Goal: Check status: Check status

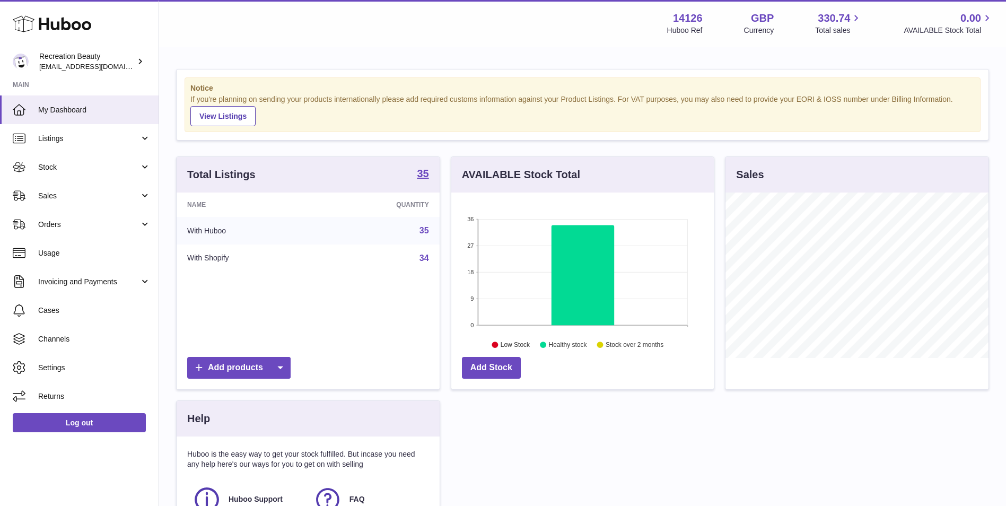
scroll to position [165, 262]
click at [70, 192] on span "Sales" at bounding box center [88, 196] width 101 height 10
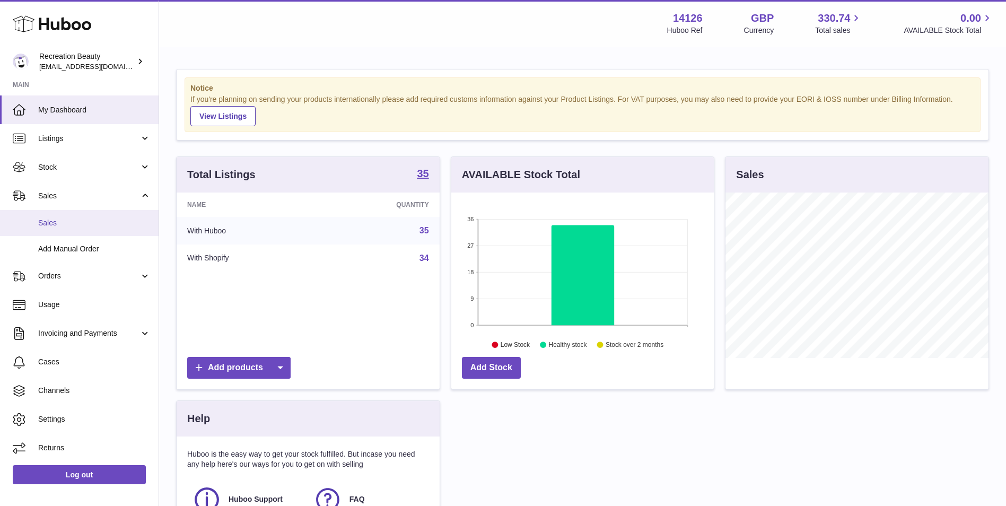
click at [67, 223] on span "Sales" at bounding box center [94, 223] width 112 height 10
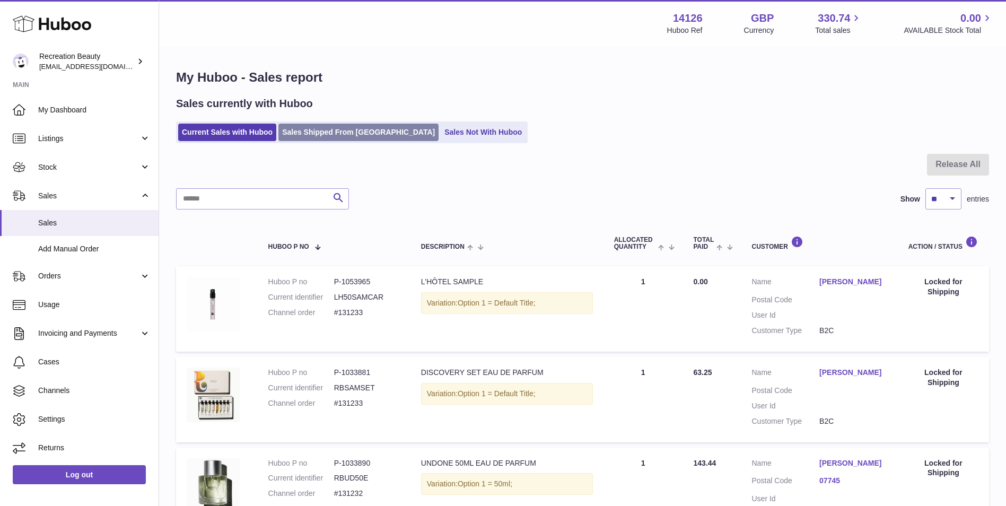
click at [303, 128] on link "Sales Shipped From [GEOGRAPHIC_DATA]" at bounding box center [358, 132] width 160 height 17
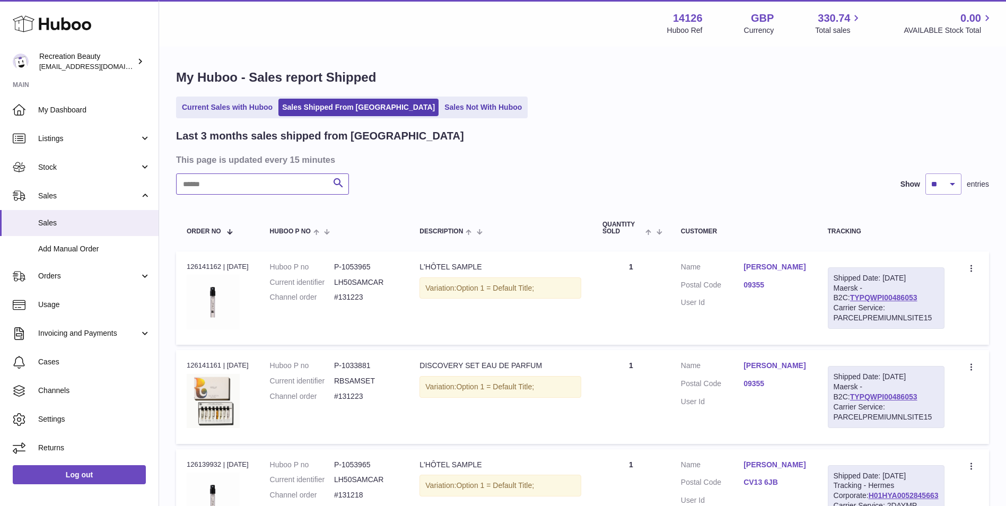
drag, startPoint x: 0, startPoint y: 0, endPoint x: 212, endPoint y: 182, distance: 279.3
click at [212, 182] on input "text" at bounding box center [262, 183] width 173 height 21
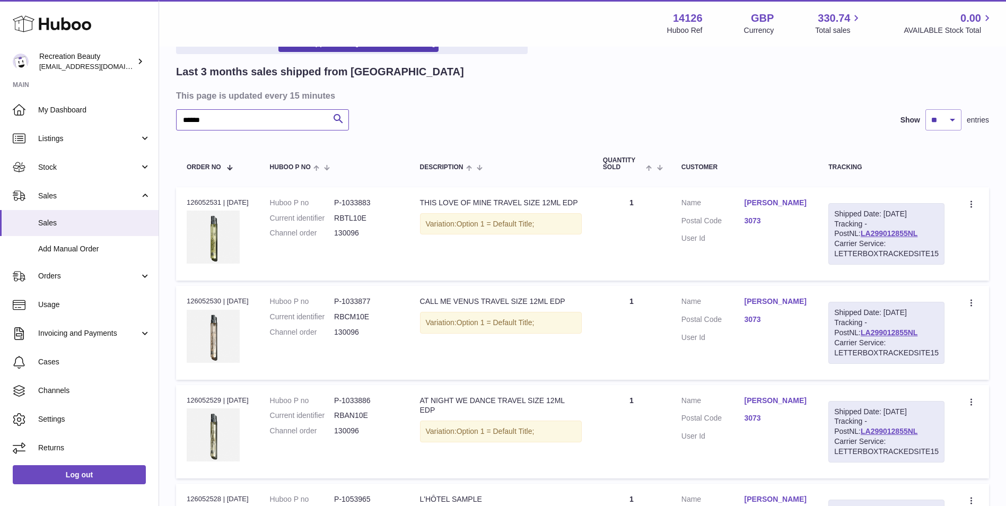
scroll to position [64, 0]
drag, startPoint x: 220, startPoint y: 119, endPoint x: 158, endPoint y: 116, distance: 62.1
click at [158, 116] on div "Huboo Recreation Beauty customercare@recreationbeauty.com Main My Dashboard Lis…" at bounding box center [503, 350] width 1006 height 829
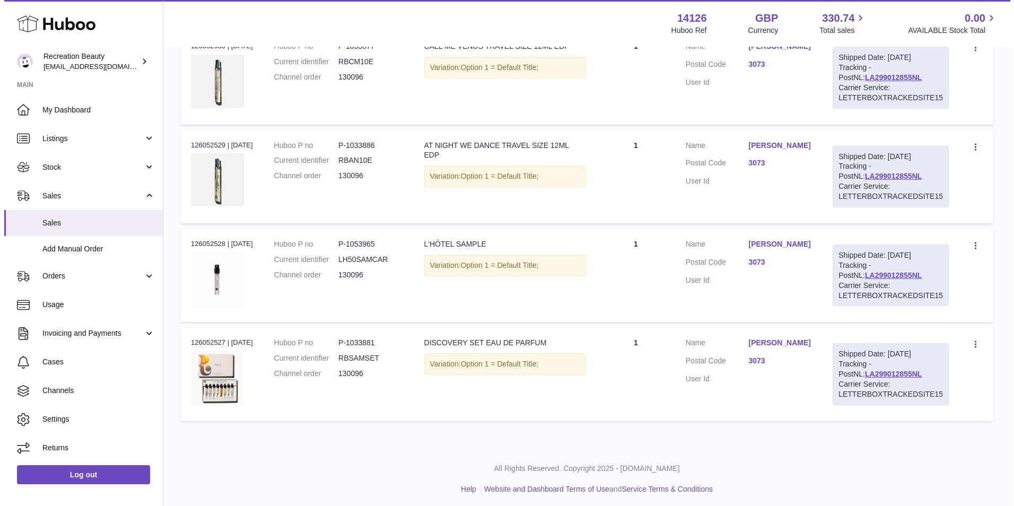
scroll to position [0, 0]
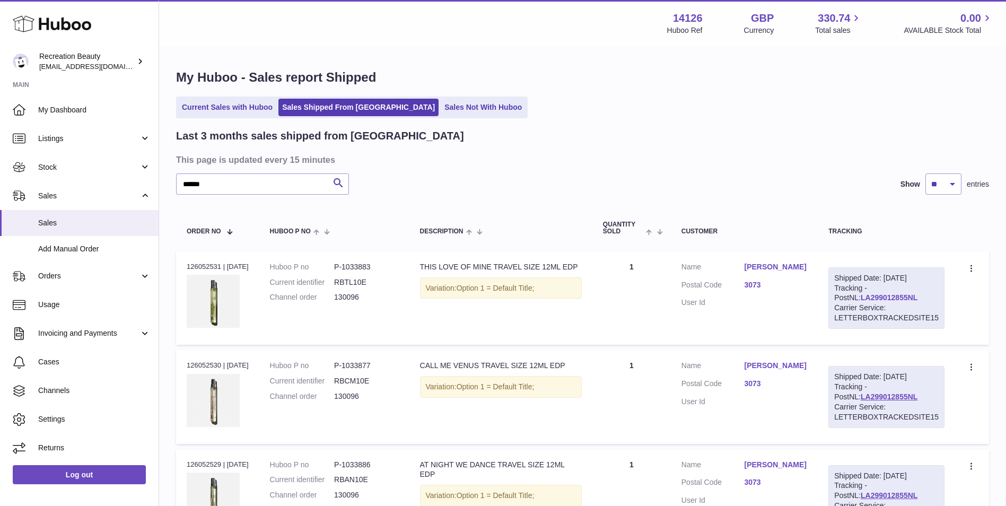
click at [860, 295] on link "LA299012855NL" at bounding box center [888, 297] width 57 height 8
click at [643, 80] on h1 "My Huboo - Sales report Shipped" at bounding box center [582, 77] width 813 height 17
drag, startPoint x: 223, startPoint y: 191, endPoint x: 145, endPoint y: 166, distance: 82.2
click at [145, 166] on div "Huboo Recreation Beauty customercare@recreationbeauty.com Main My Dashboard Lis…" at bounding box center [503, 414] width 1006 height 829
paste input "text"
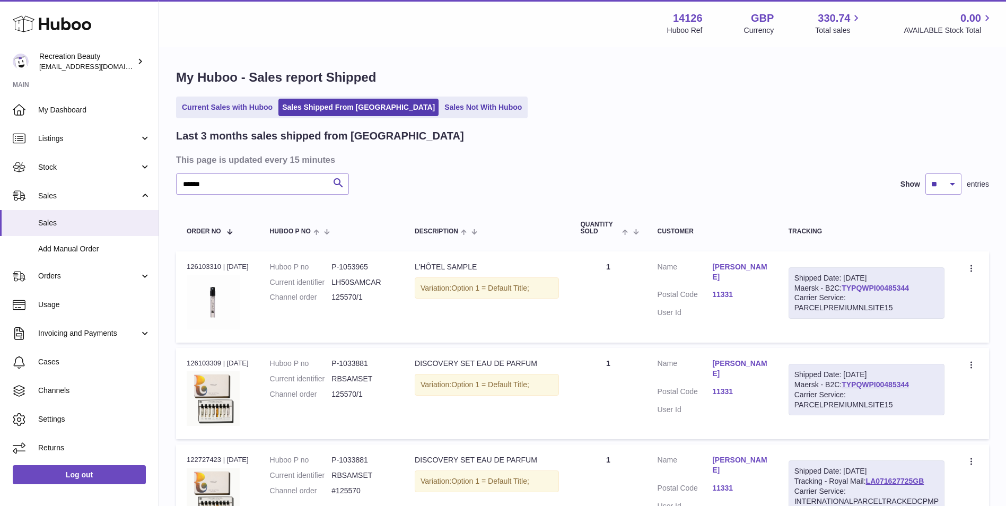
drag, startPoint x: 917, startPoint y: 287, endPoint x: 846, endPoint y: 285, distance: 70.5
click at [846, 285] on div "Shipped Date: 8th Oct 2025 Maersk - B2C: TYPQWPI00485344 Carrier Service: PARCE…" at bounding box center [866, 293] width 156 height 52
drag, startPoint x: 846, startPoint y: 285, endPoint x: 859, endPoint y: 288, distance: 13.8
click at [859, 288] on link "TYPQWPI00485344" at bounding box center [874, 288] width 67 height 8
click at [928, 285] on div "Shipped Date: 8th Oct 2025 Maersk - B2C: TYPQWPI00485344 Carrier Service: PARCE…" at bounding box center [866, 293] width 156 height 52
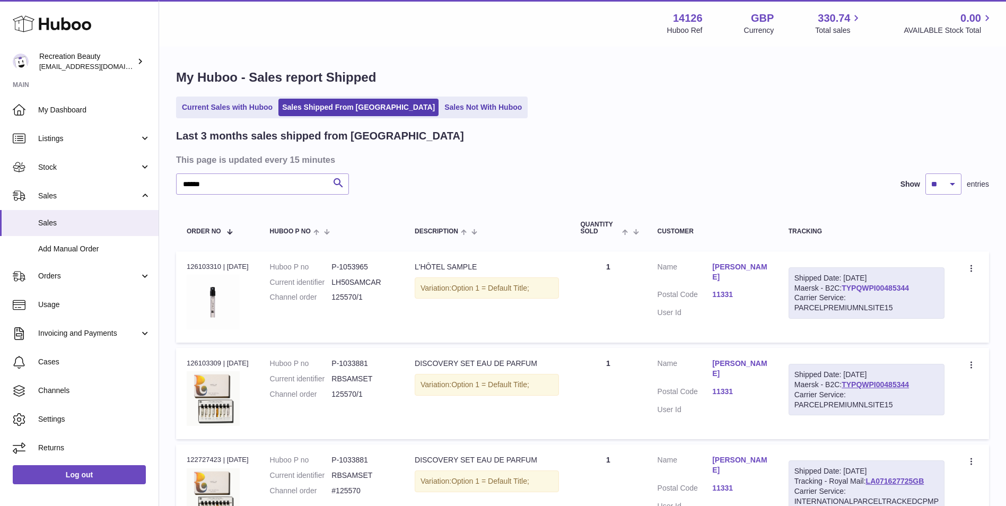
drag, startPoint x: 917, startPoint y: 288, endPoint x: 844, endPoint y: 285, distance: 73.2
click at [844, 285] on div "Shipped Date: 8th Oct 2025 Maersk - B2C: TYPQWPI00485344 Carrier Service: PARCE…" at bounding box center [866, 293] width 156 height 52
copy link "TYPQWPI00485344"
drag, startPoint x: 233, startPoint y: 184, endPoint x: 121, endPoint y: 170, distance: 112.8
click at [121, 170] on div "Huboo Recreation Beauty customercare@recreationbeauty.com Main My Dashboard Lis…" at bounding box center [503, 312] width 1006 height 625
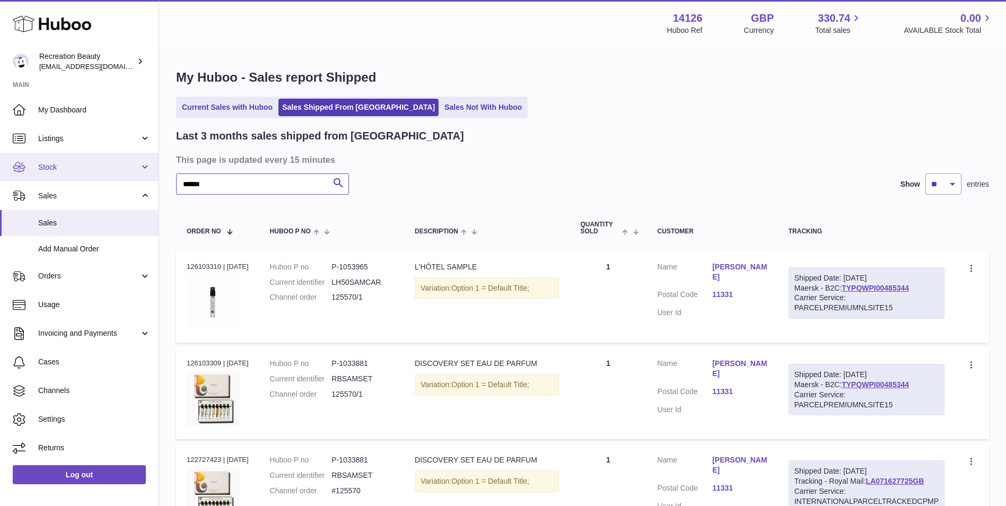
paste input "text"
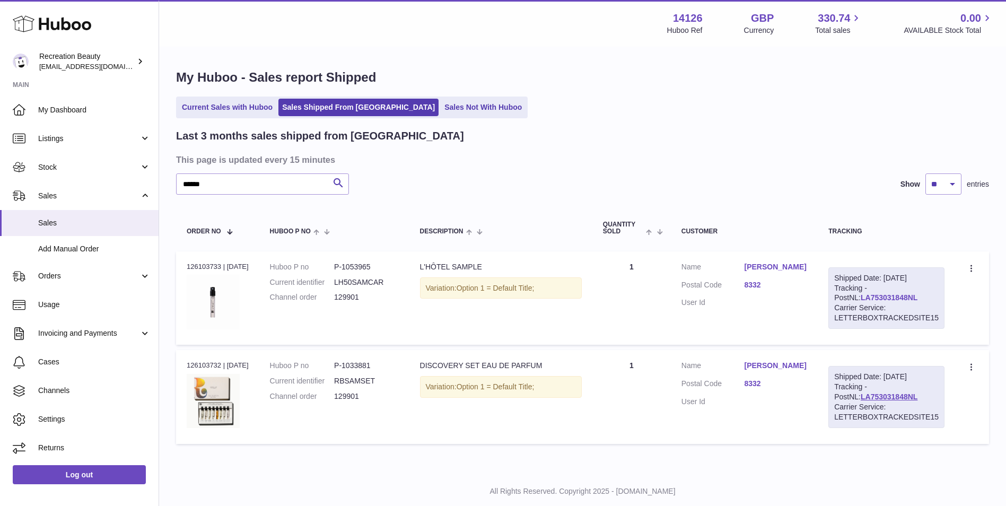
click at [868, 297] on link "LA753031848NL" at bounding box center [888, 297] width 57 height 8
click at [225, 184] on input "******" at bounding box center [262, 183] width 173 height 21
click at [899, 297] on link "HUB1080GB53641710101" at bounding box center [893, 297] width 89 height 8
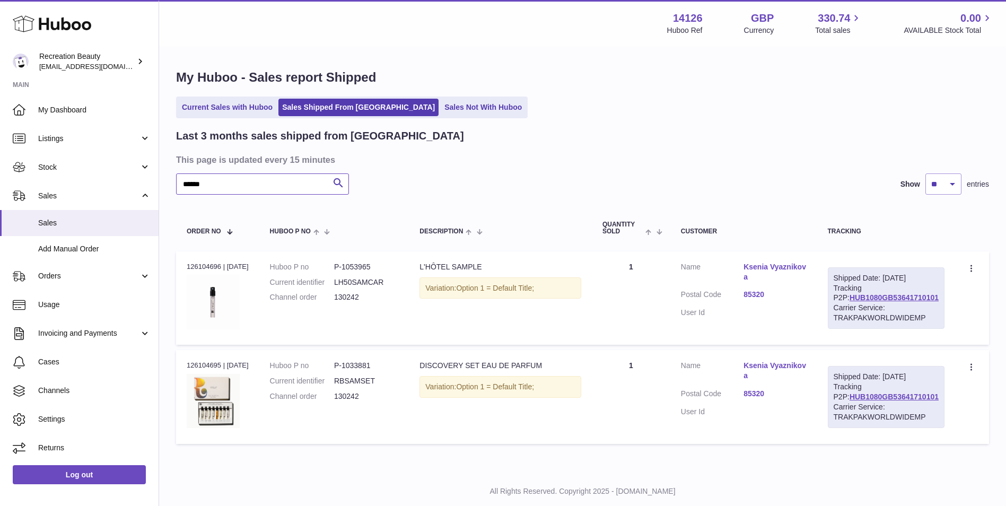
click at [258, 186] on input "******" at bounding box center [262, 183] width 173 height 21
paste input "text"
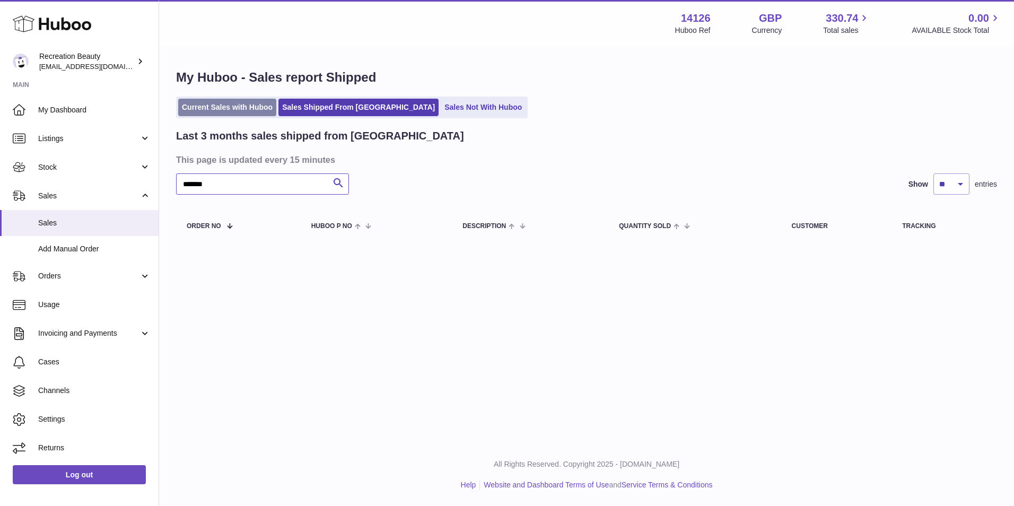
type input "******"
click at [251, 110] on link "Current Sales with Huboo" at bounding box center [227, 107] width 98 height 17
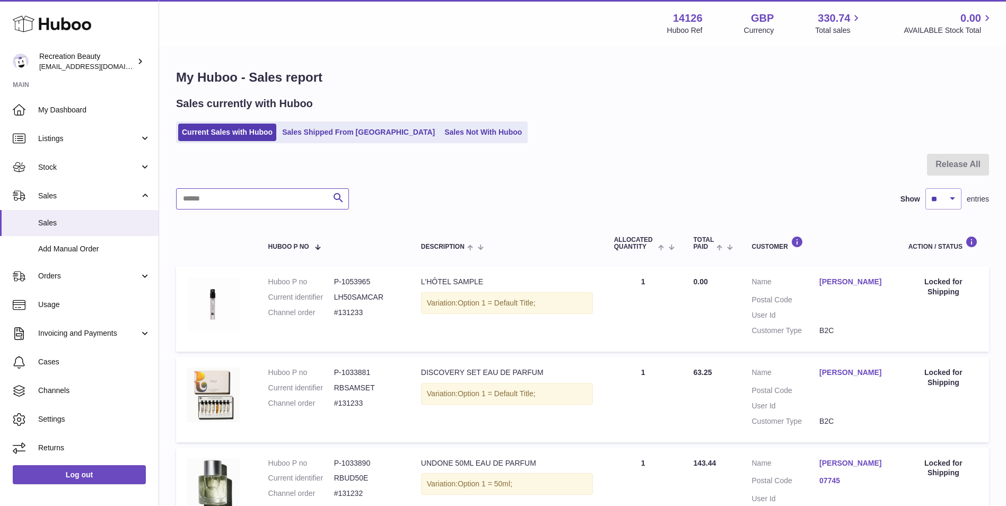
click at [204, 193] on input "text" at bounding box center [262, 198] width 173 height 21
paste input "******"
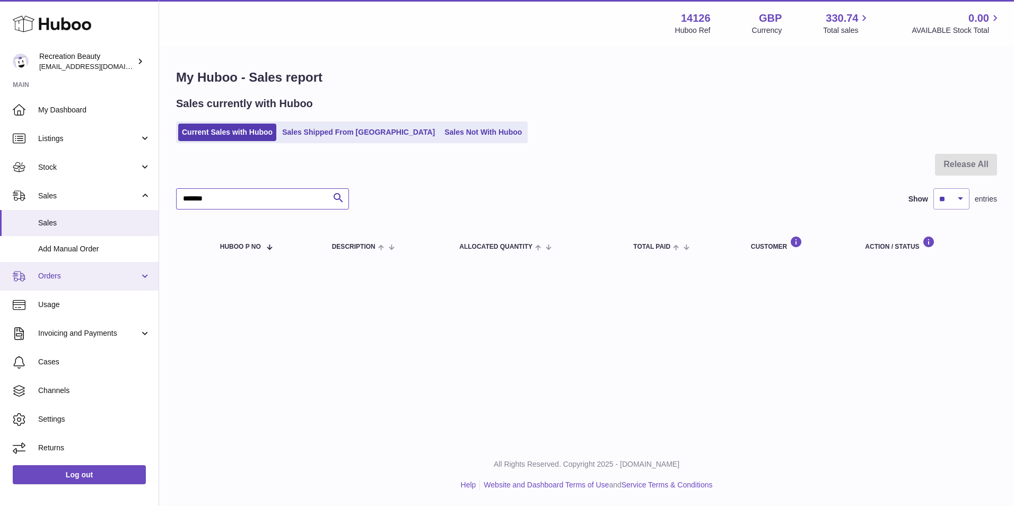
type input "******"
